Goal: Use online tool/utility: Utilize a website feature to perform a specific function

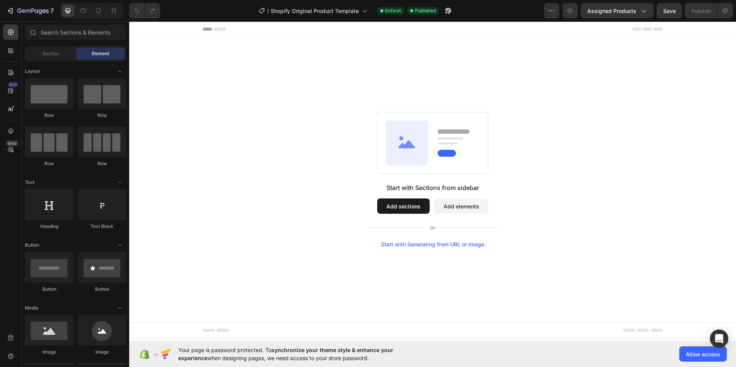
click at [432, 245] on div "Start with Generating from URL or image" at bounding box center [432, 245] width 103 height 6
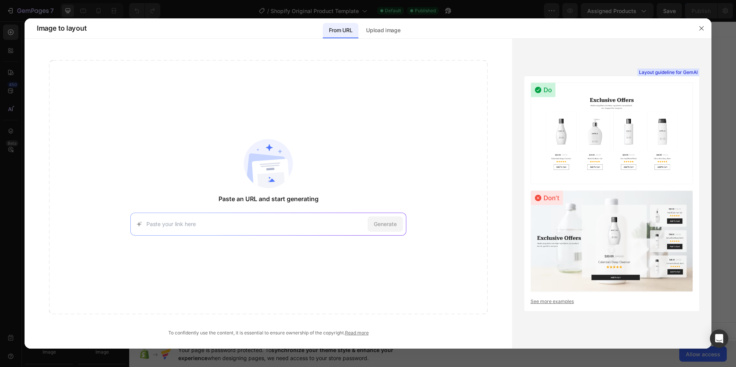
click at [280, 224] on input at bounding box center [256, 224] width 218 height 8
paste input "[URL][DOMAIN_NAME][PERSON_NAME]"
type input "[URL][DOMAIN_NAME][PERSON_NAME]"
click at [377, 229] on div "Generate" at bounding box center [385, 224] width 35 height 15
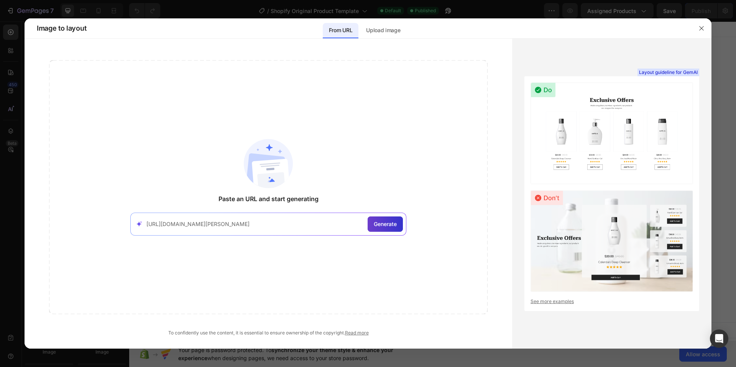
scroll to position [0, 0]
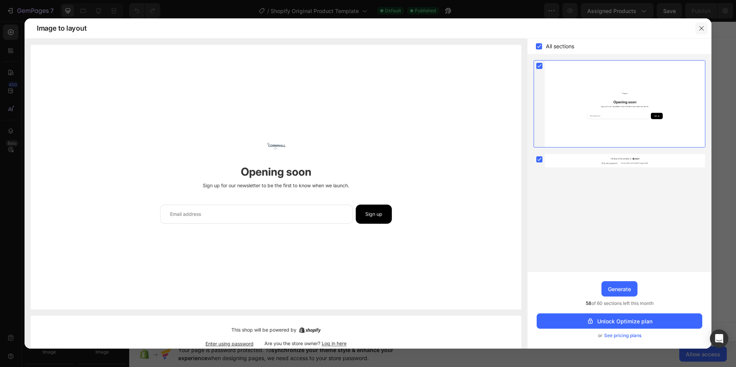
click at [701, 27] on icon "button" at bounding box center [702, 28] width 4 height 4
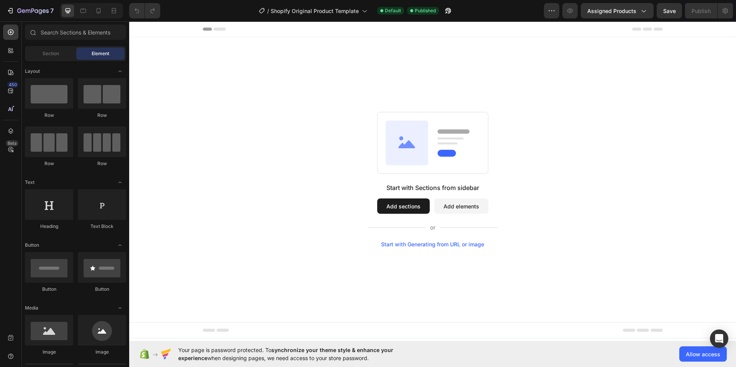
click at [423, 247] on div "Start with Generating from URL or image" at bounding box center [432, 245] width 103 height 6
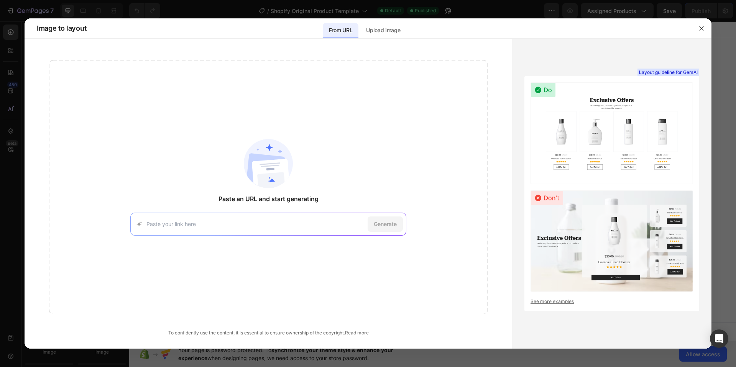
paste input "[URL][DOMAIN_NAME]"
type input "[URL][DOMAIN_NAME]"
click at [375, 225] on span "Generate" at bounding box center [385, 224] width 23 height 8
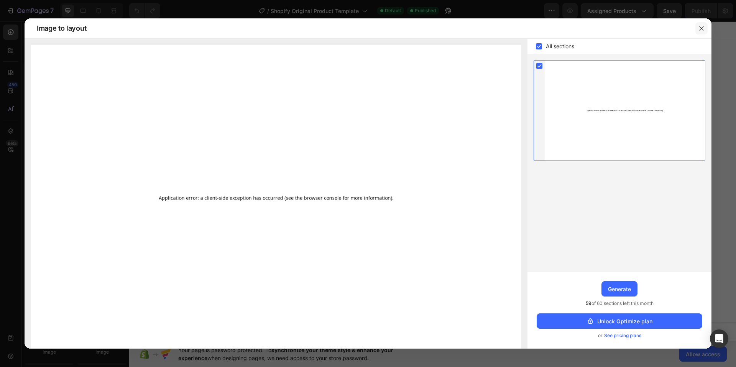
click at [703, 28] on icon "button" at bounding box center [702, 28] width 6 height 6
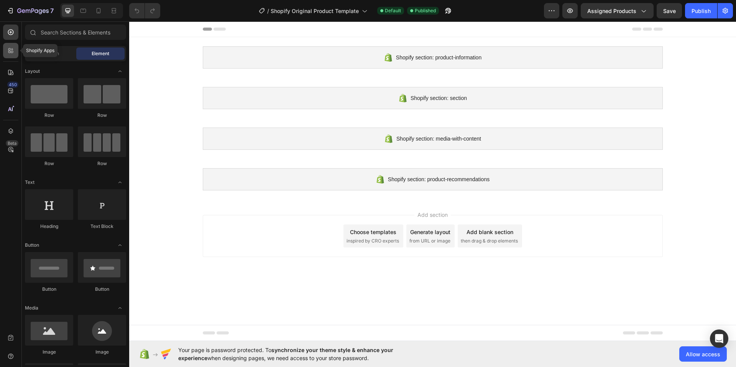
click at [4, 53] on div at bounding box center [10, 50] width 15 height 15
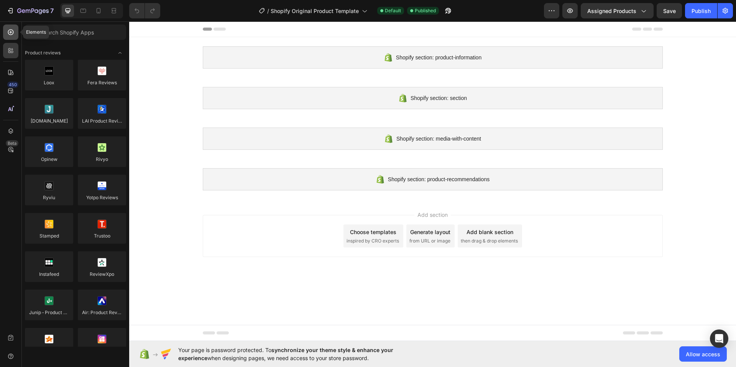
click at [9, 40] on div at bounding box center [10, 32] width 15 height 15
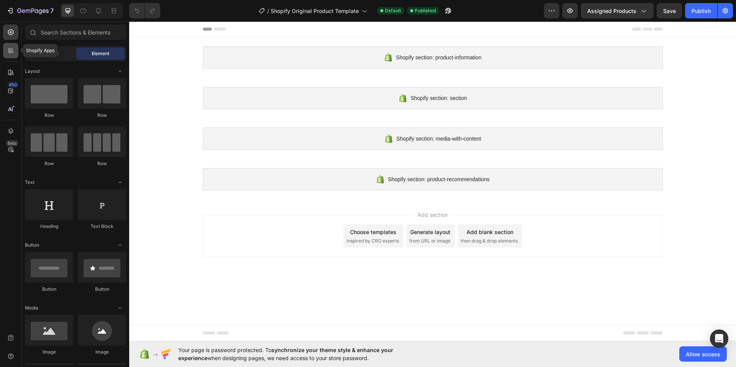
click at [10, 54] on icon at bounding box center [11, 51] width 8 height 8
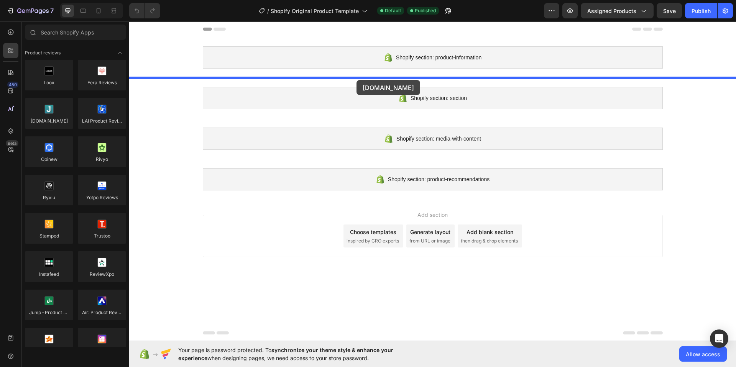
drag, startPoint x: 176, startPoint y: 138, endPoint x: 357, endPoint y: 80, distance: 189.7
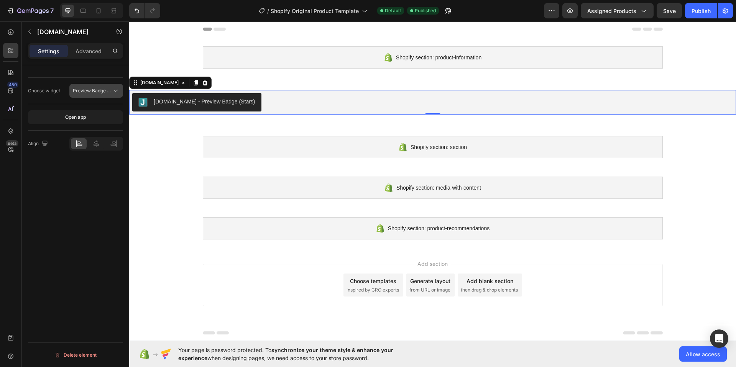
click at [92, 92] on span "Preview Badge (Stars)" at bounding box center [97, 91] width 49 height 6
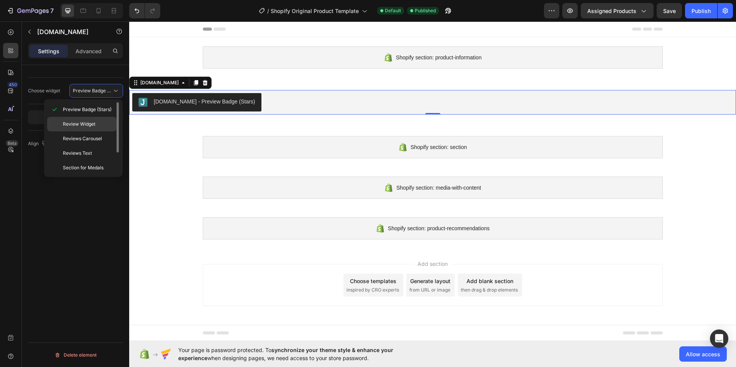
click at [94, 123] on span "Review Widget" at bounding box center [79, 124] width 33 height 7
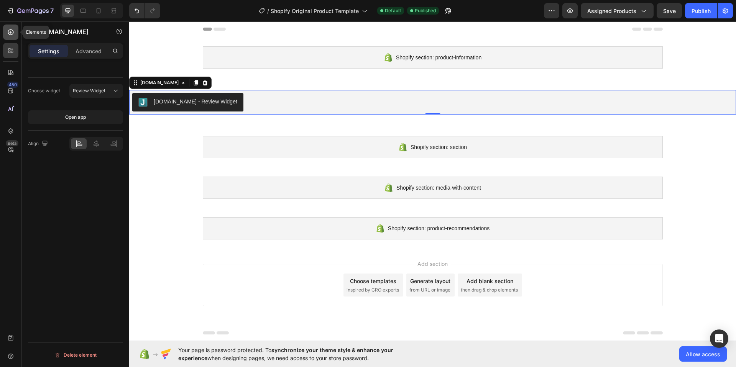
click at [3, 36] on div at bounding box center [10, 32] width 15 height 15
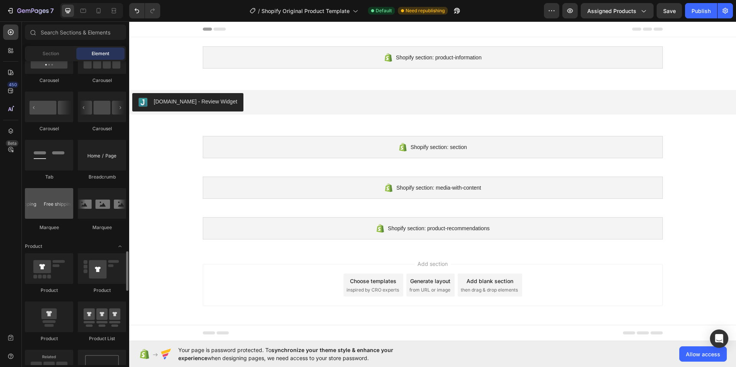
scroll to position [957, 0]
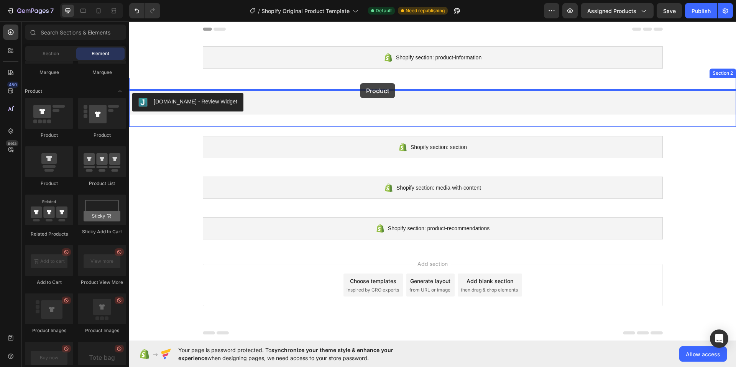
drag, startPoint x: 182, startPoint y: 137, endPoint x: 360, endPoint y: 83, distance: 185.8
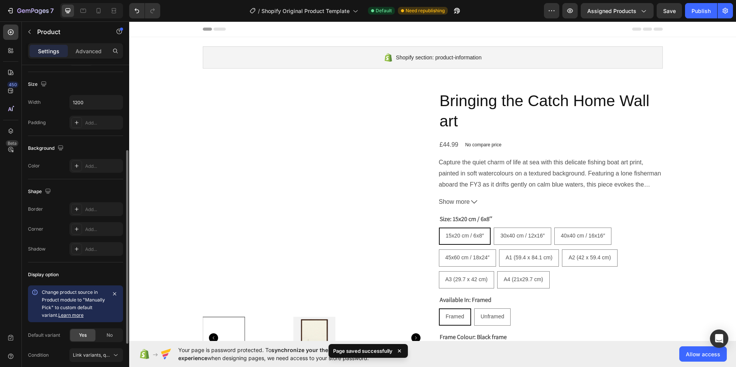
scroll to position [217, 0]
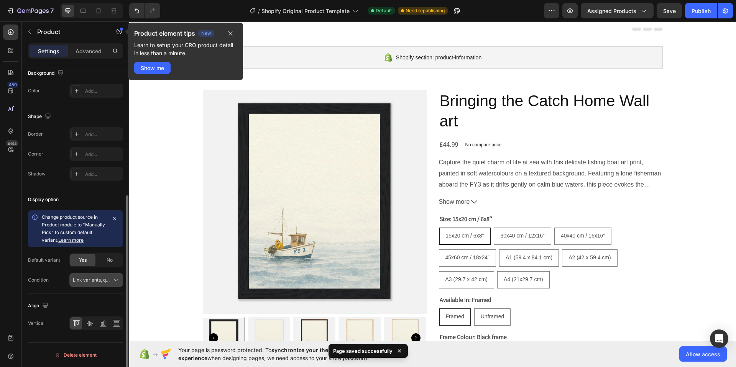
click at [91, 282] on span "Link variants, quantity <br> between same products" at bounding box center [129, 280] width 113 height 6
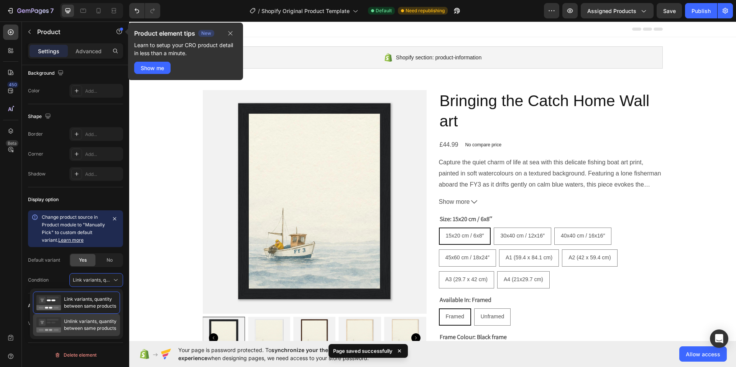
click at [79, 322] on span "Unlink variants, quantity between same products" at bounding box center [90, 325] width 53 height 14
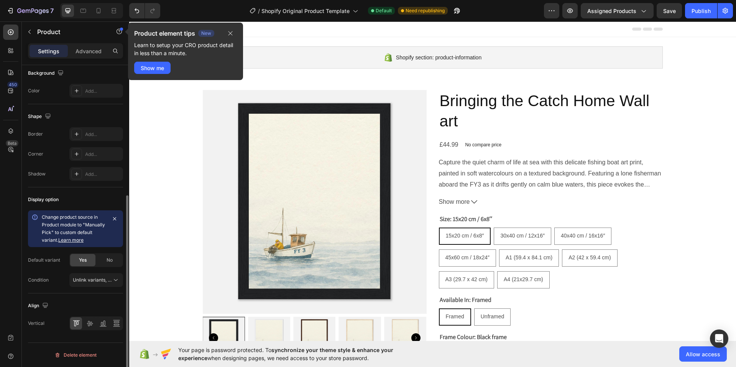
click at [96, 272] on div "Change product source in Product module to "Manually Pick" to custom default va…" at bounding box center [75, 249] width 95 height 77
click at [94, 277] on span "Unlink variants, quantity <br> between same products" at bounding box center [92, 280] width 39 height 7
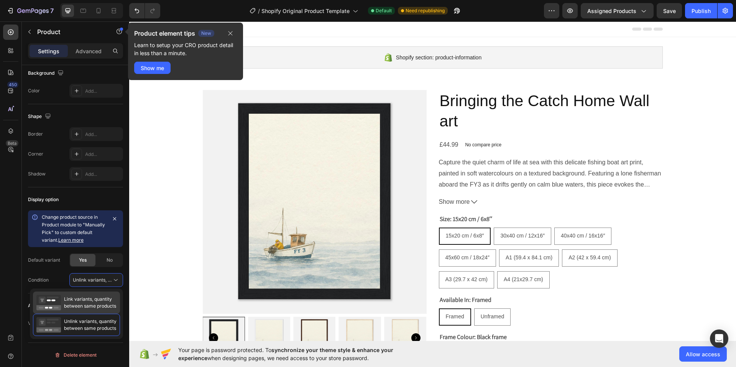
click at [83, 301] on span "Link variants, quantity between same products" at bounding box center [90, 303] width 52 height 14
